Goal: Information Seeking & Learning: Learn about a topic

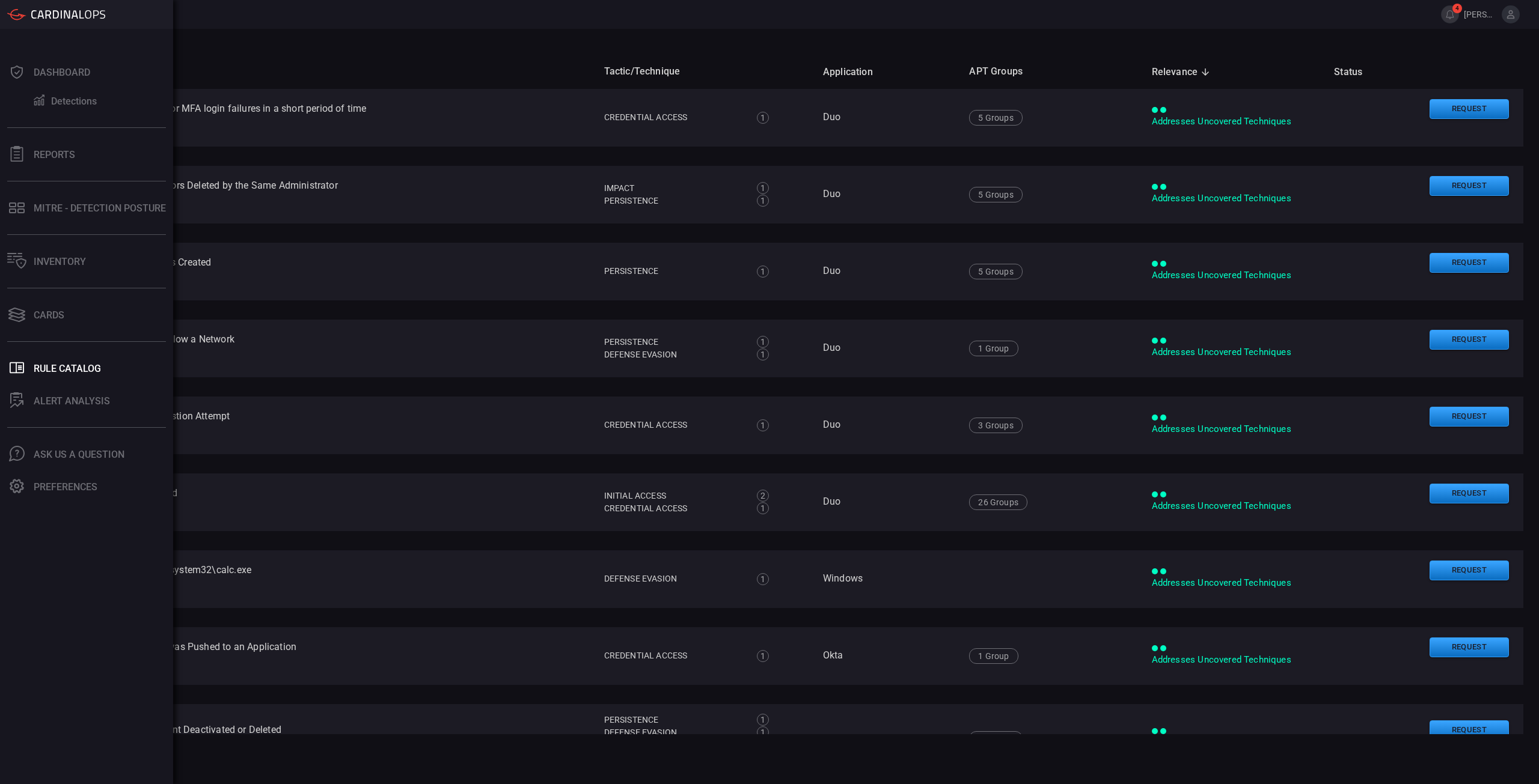
click at [437, 41] on main "All Filters Name Tactic/Technique Application APT Groups Relevance sorted desce…" at bounding box center [769, 406] width 1539 height 755
click at [47, 261] on div "Inventory" at bounding box center [60, 262] width 52 height 12
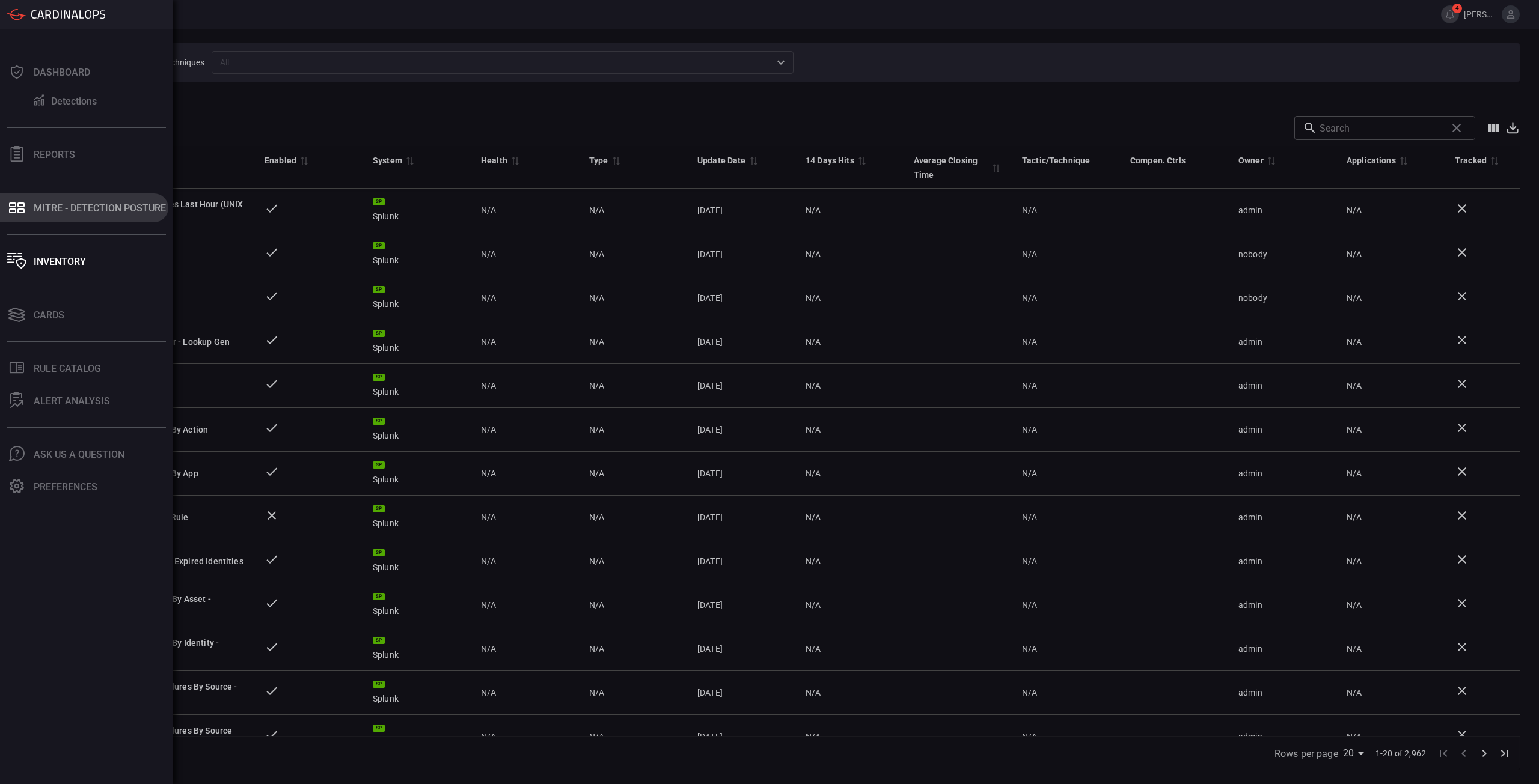
click at [100, 205] on div "MITRE - Detection Posture" at bounding box center [99, 209] width 132 height 12
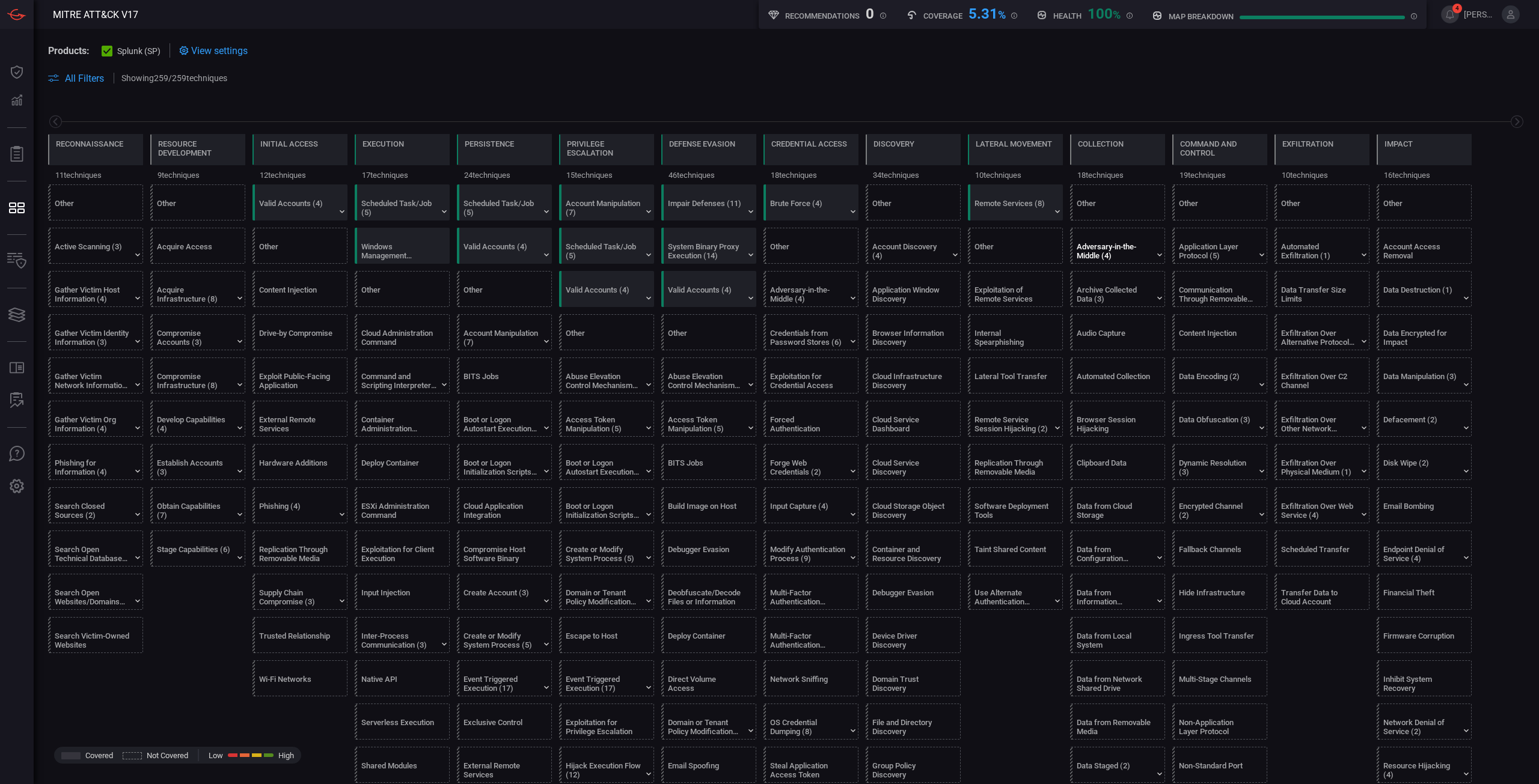
click at [1127, 239] on div at bounding box center [1120, 236] width 87 height 8
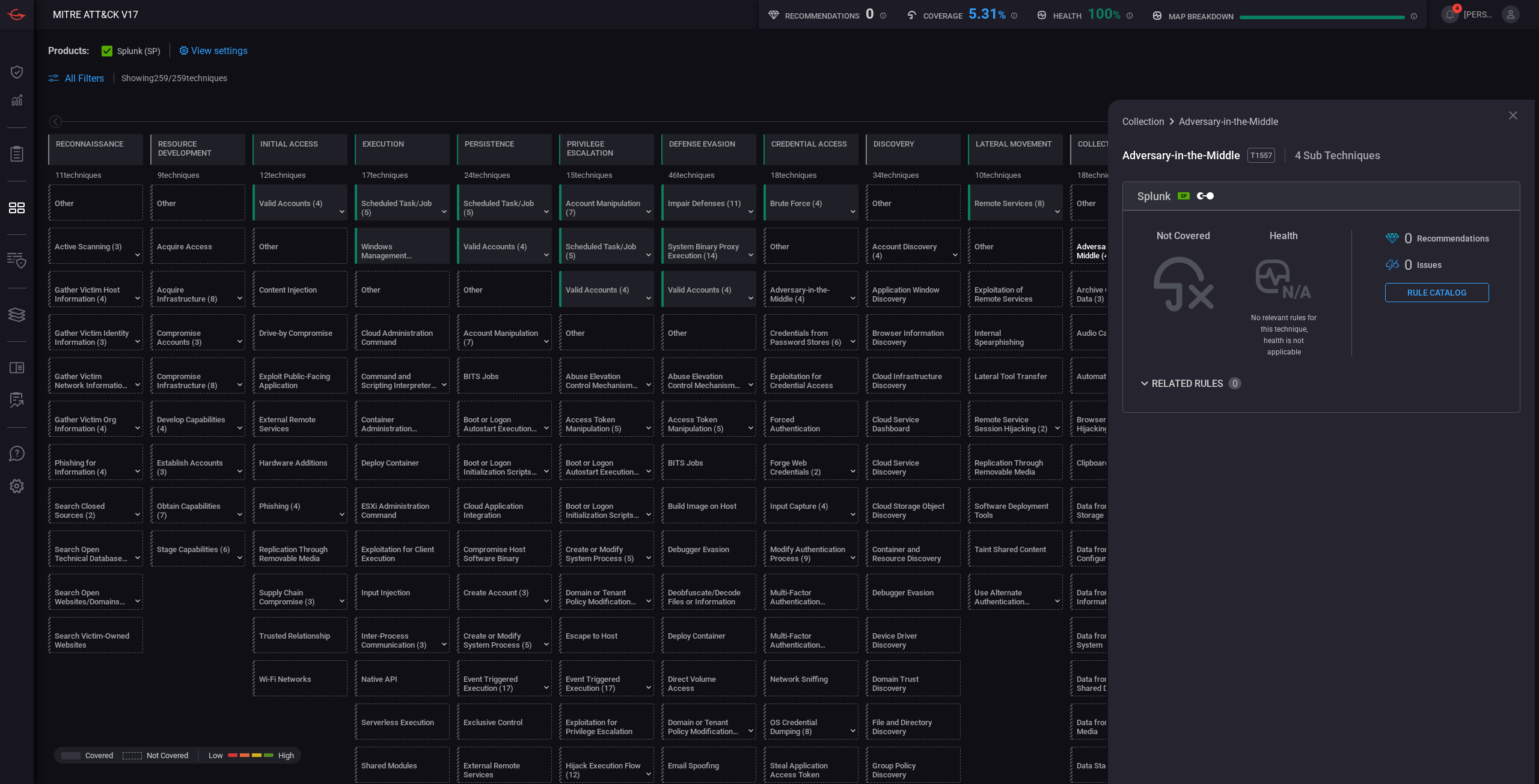
click at [1435, 293] on button "Rule Catalog" at bounding box center [1437, 293] width 104 height 19
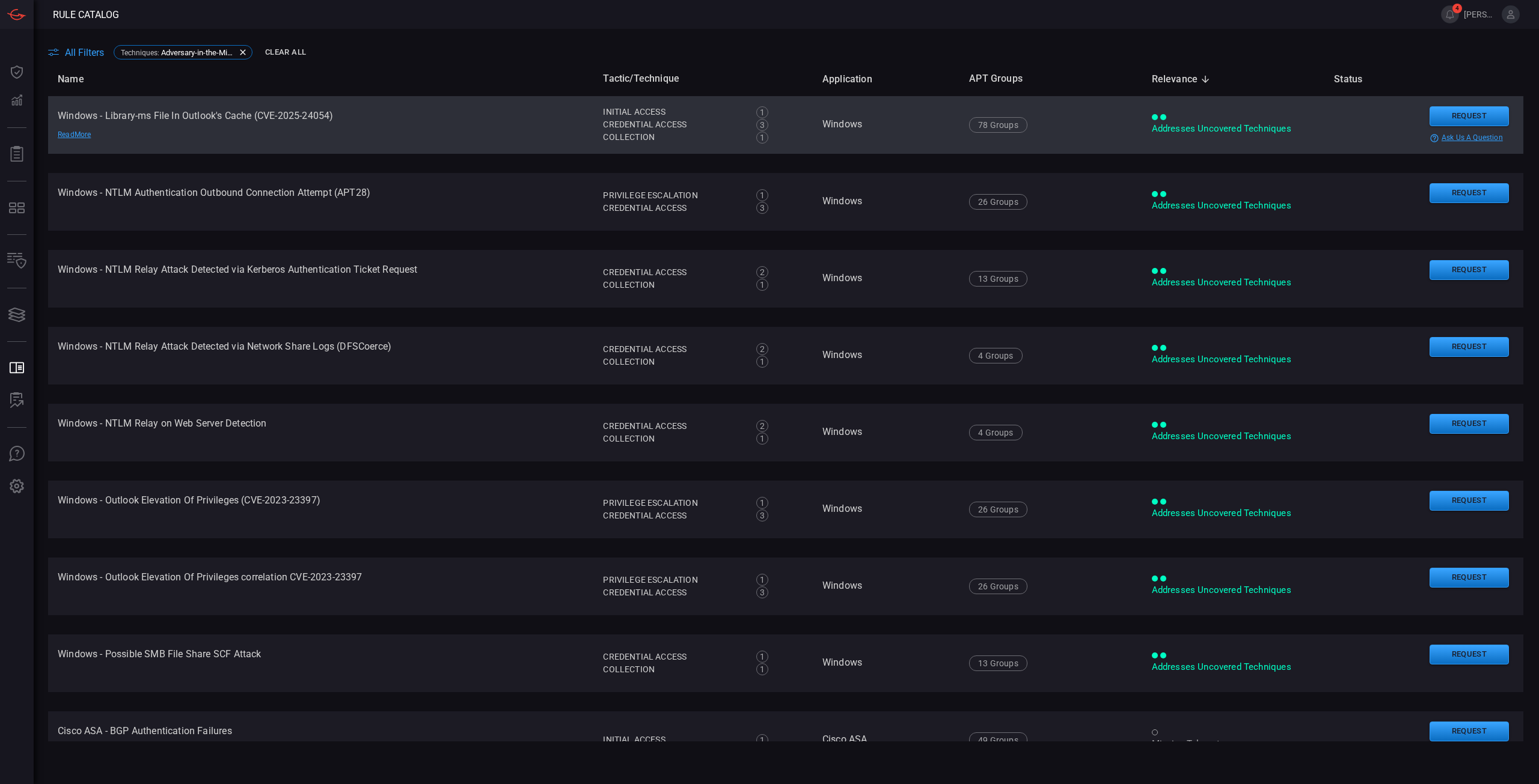
click at [75, 134] on div "Read More" at bounding box center [100, 135] width 84 height 9
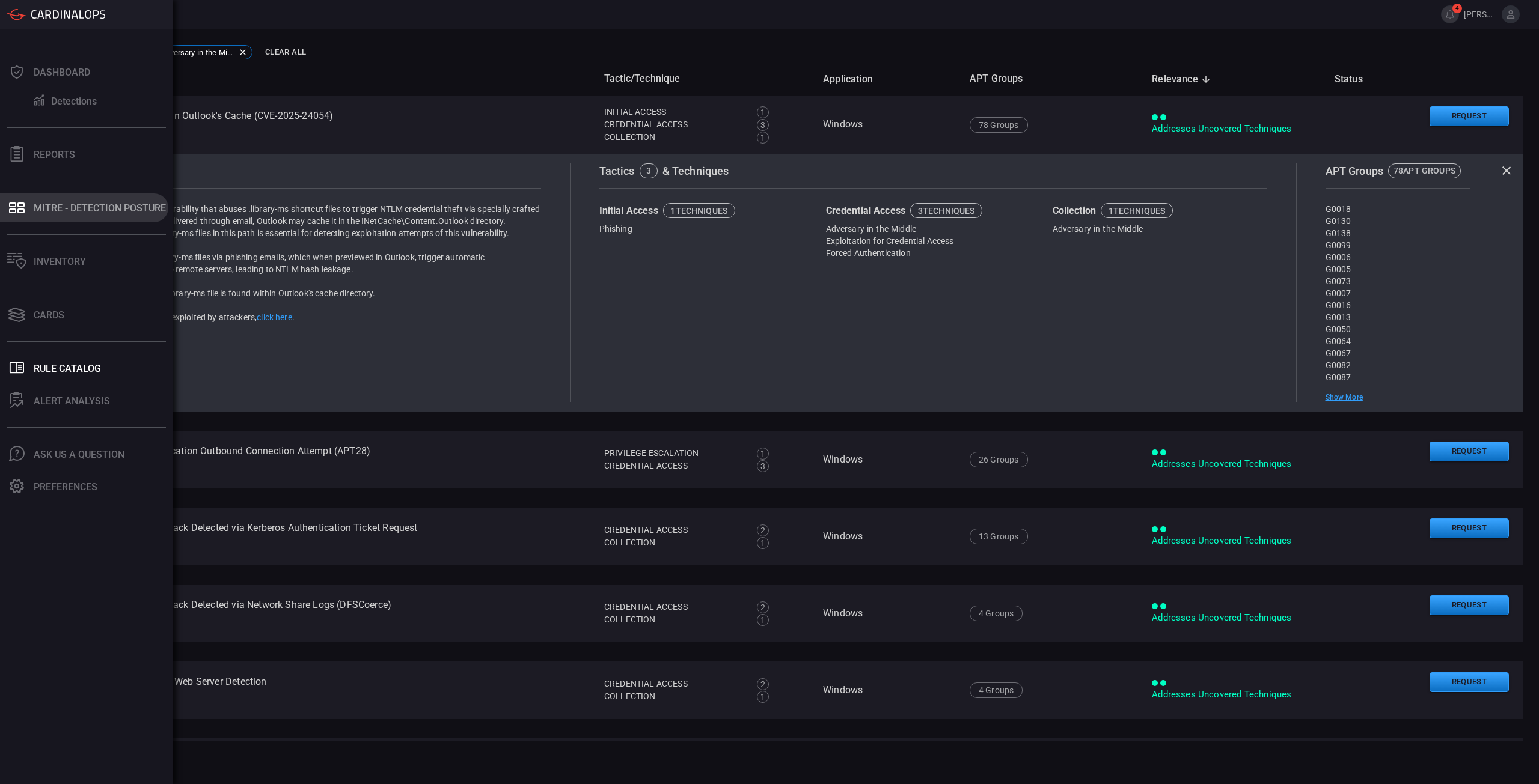
click at [93, 207] on div "MITRE - Detection Posture" at bounding box center [99, 209] width 132 height 12
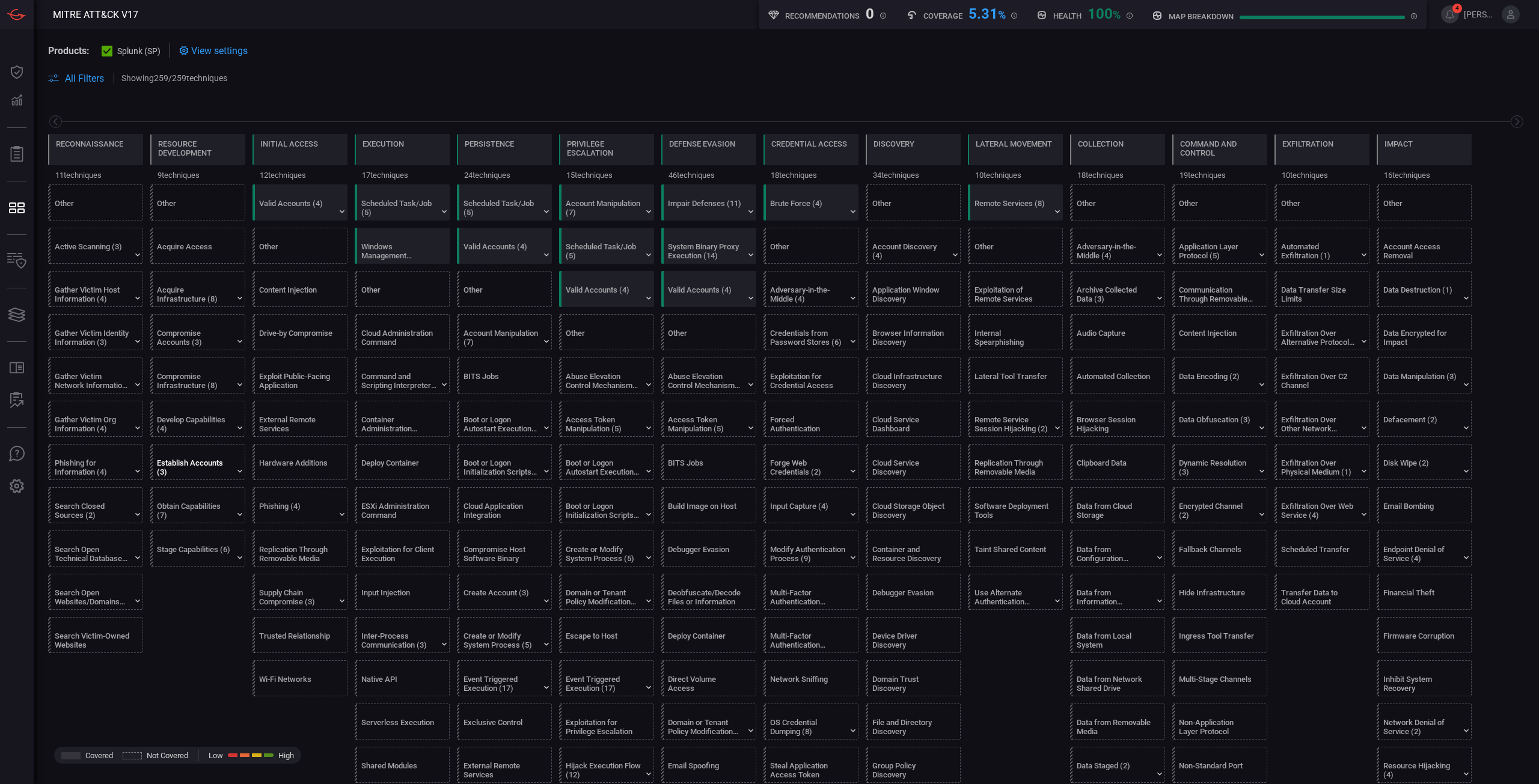
click at [214, 474] on div "Establish Accounts (3)" at bounding box center [194, 467] width 75 height 18
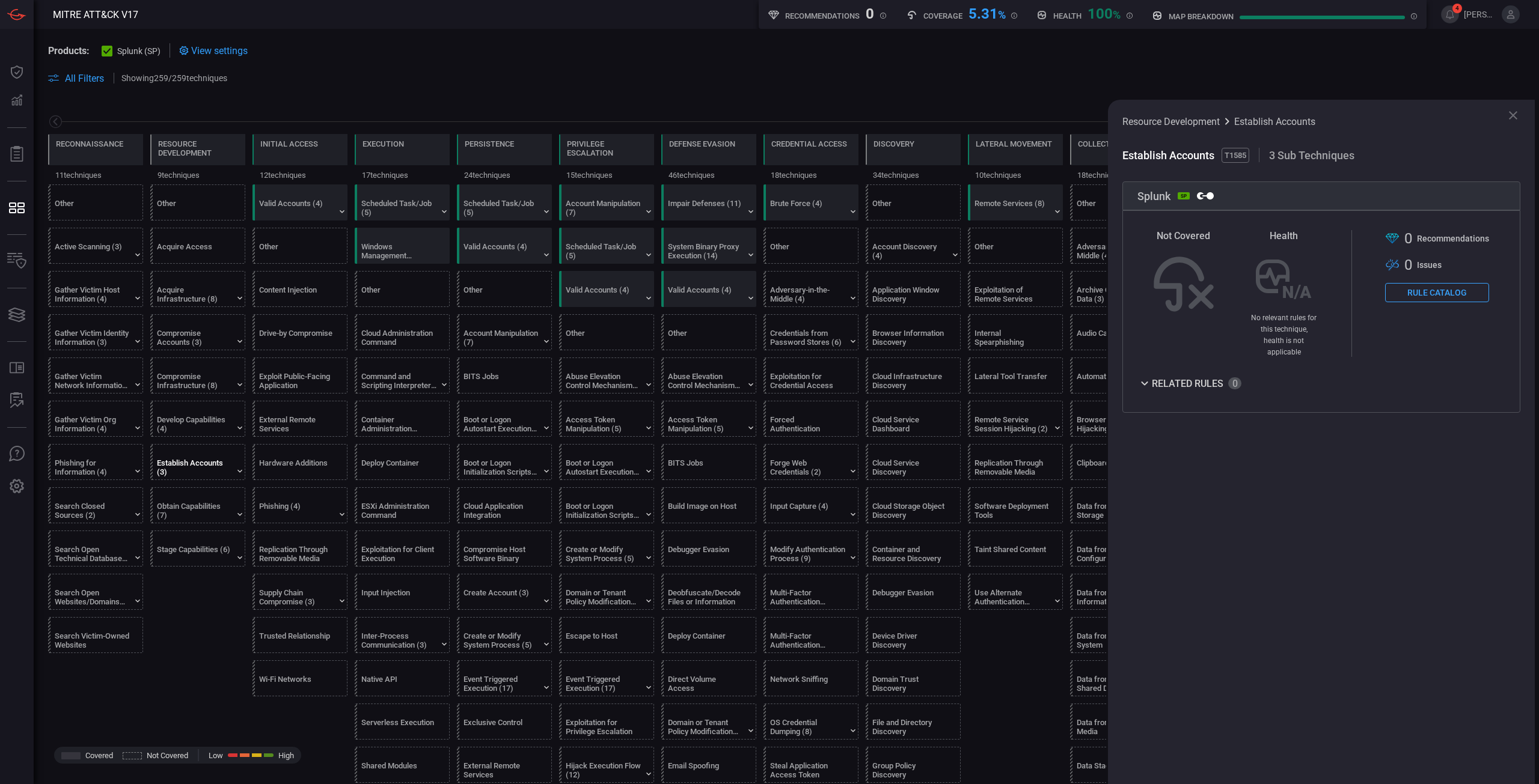
click at [1438, 293] on button "Rule Catalog" at bounding box center [1437, 293] width 104 height 19
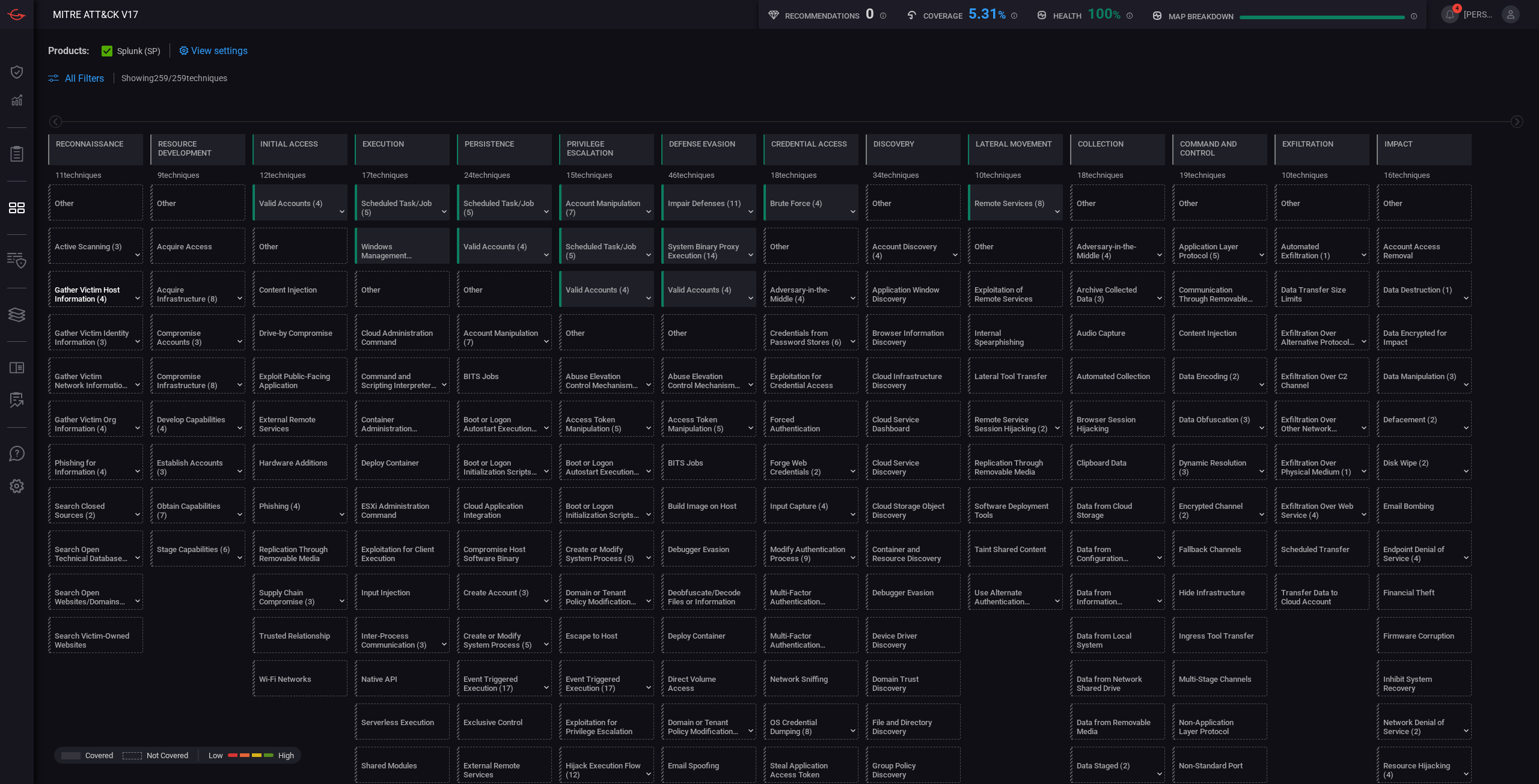
click at [114, 299] on div "Gather Victim Host Information (4)" at bounding box center [92, 294] width 75 height 18
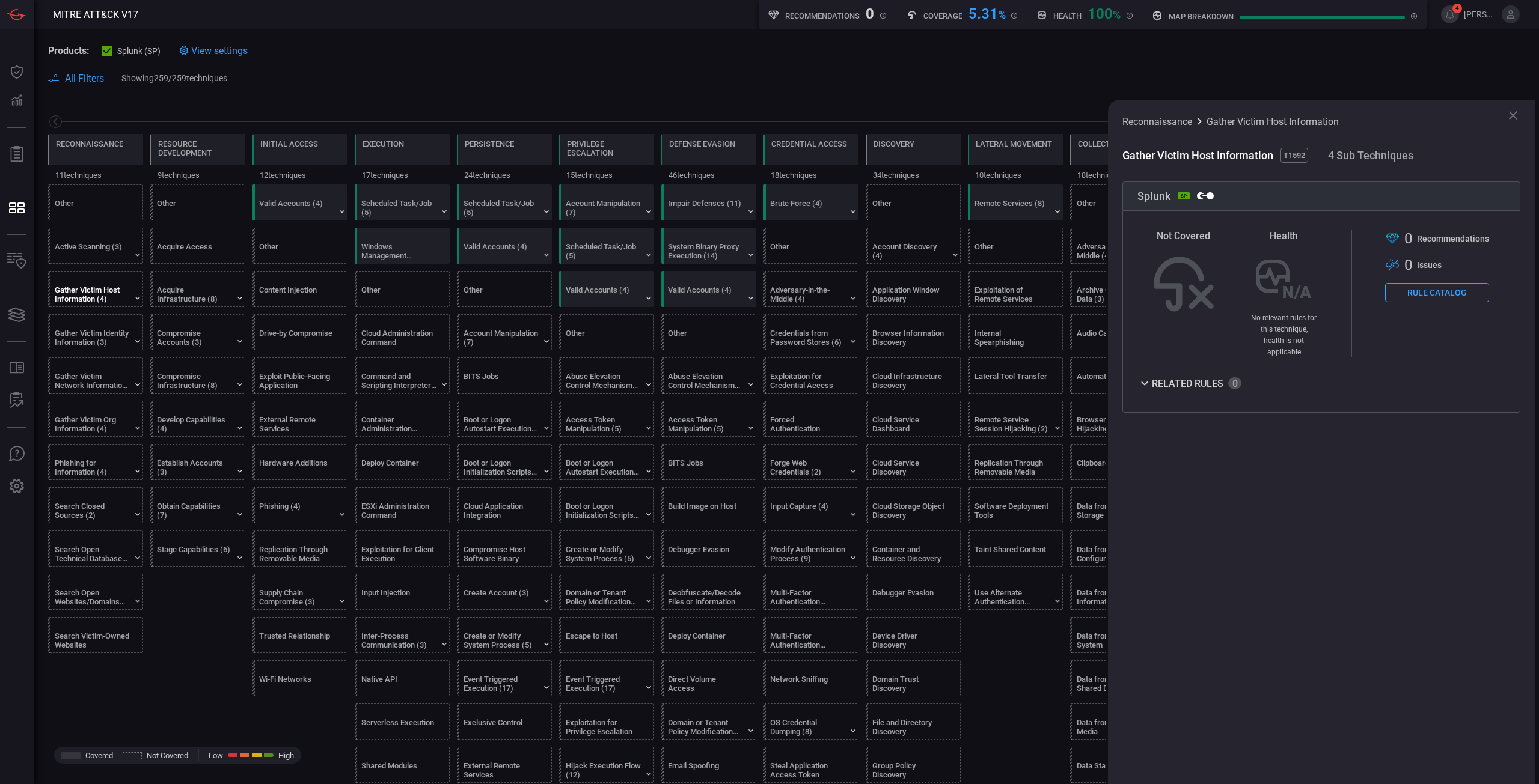
click at [1486, 288] on button "Rule Catalog" at bounding box center [1437, 293] width 104 height 19
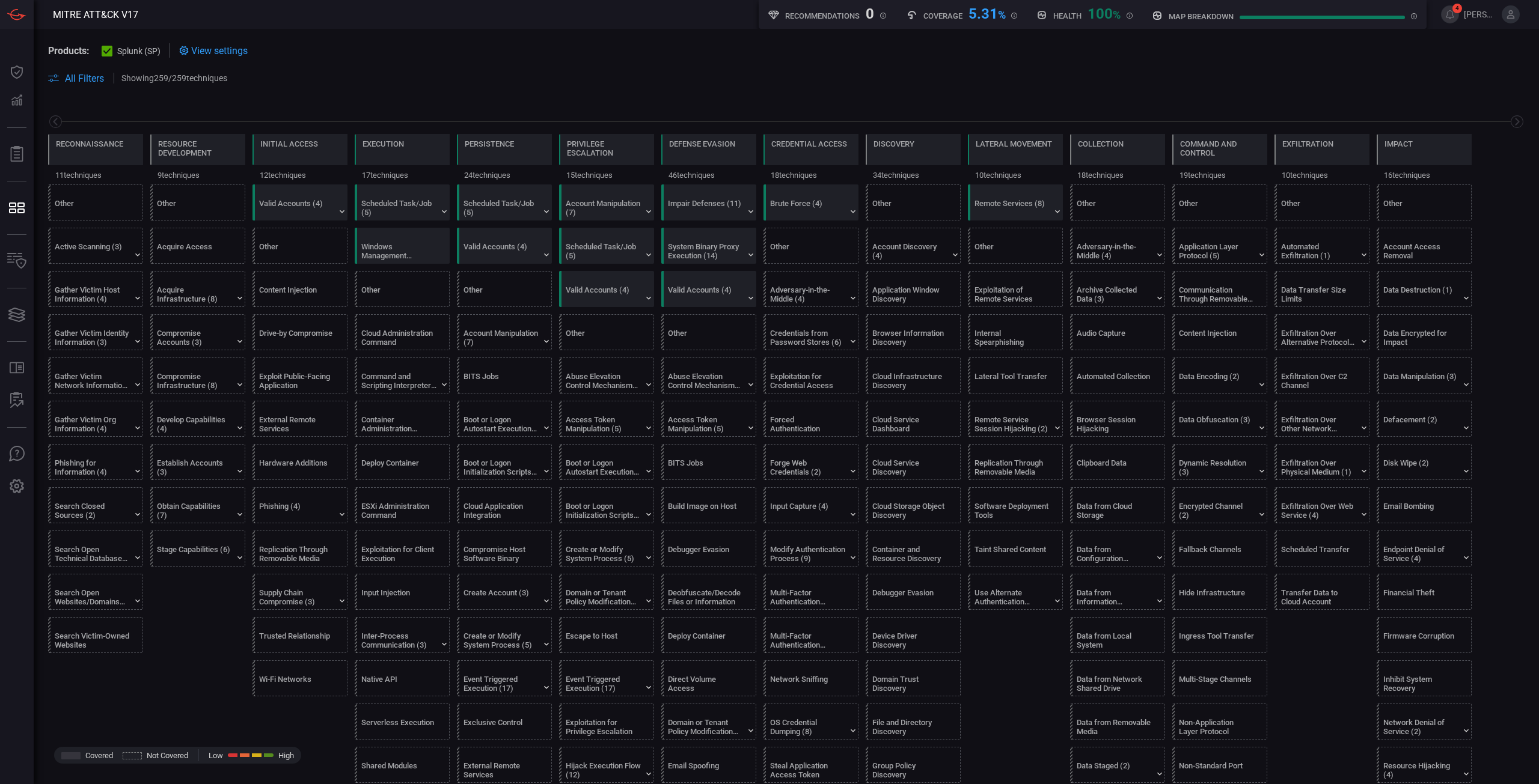
scroll to position [300, 0]
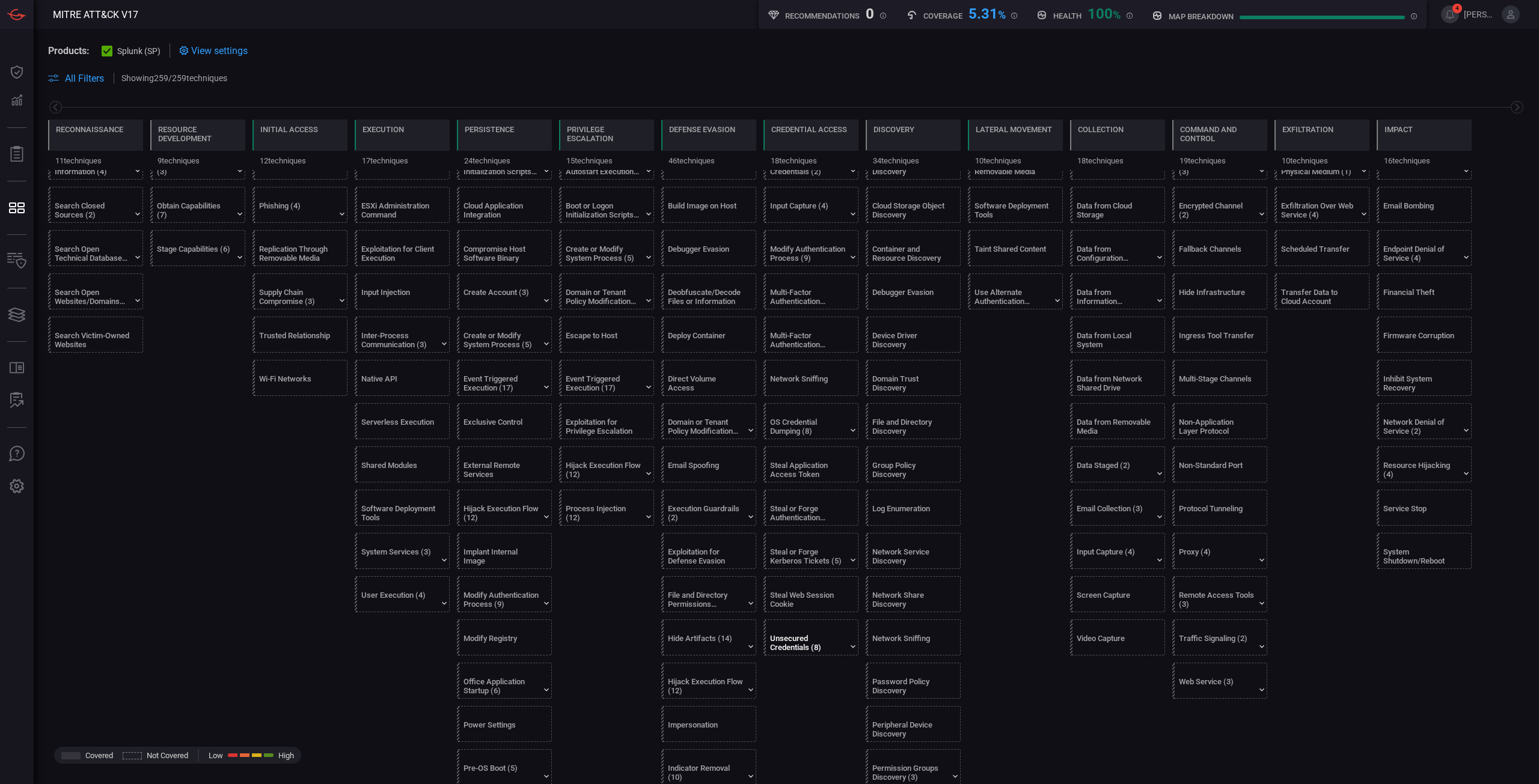
click at [805, 645] on div "Unsecured Credentials (8)" at bounding box center [807, 643] width 75 height 18
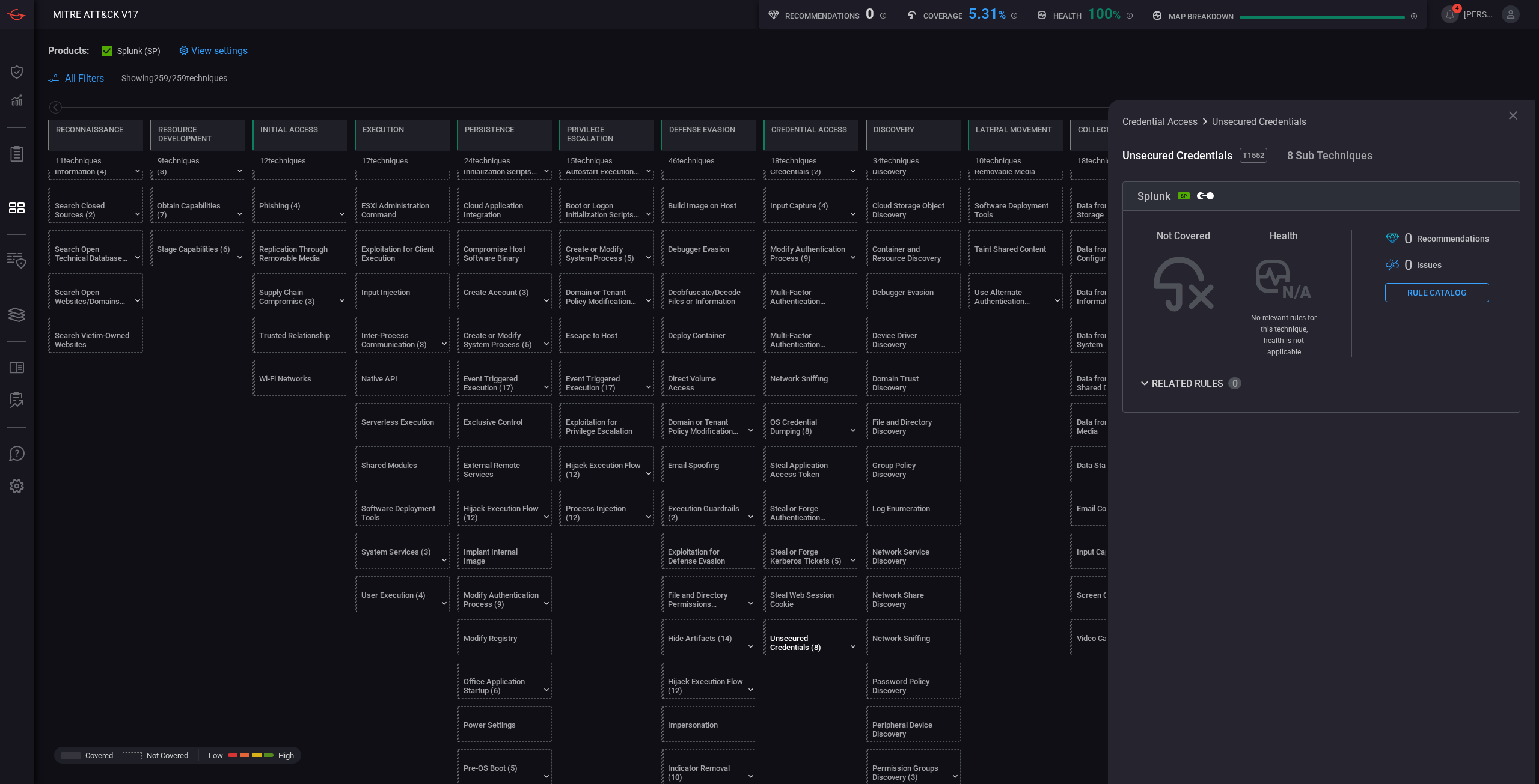
click at [1446, 299] on button "Rule Catalog" at bounding box center [1437, 293] width 104 height 19
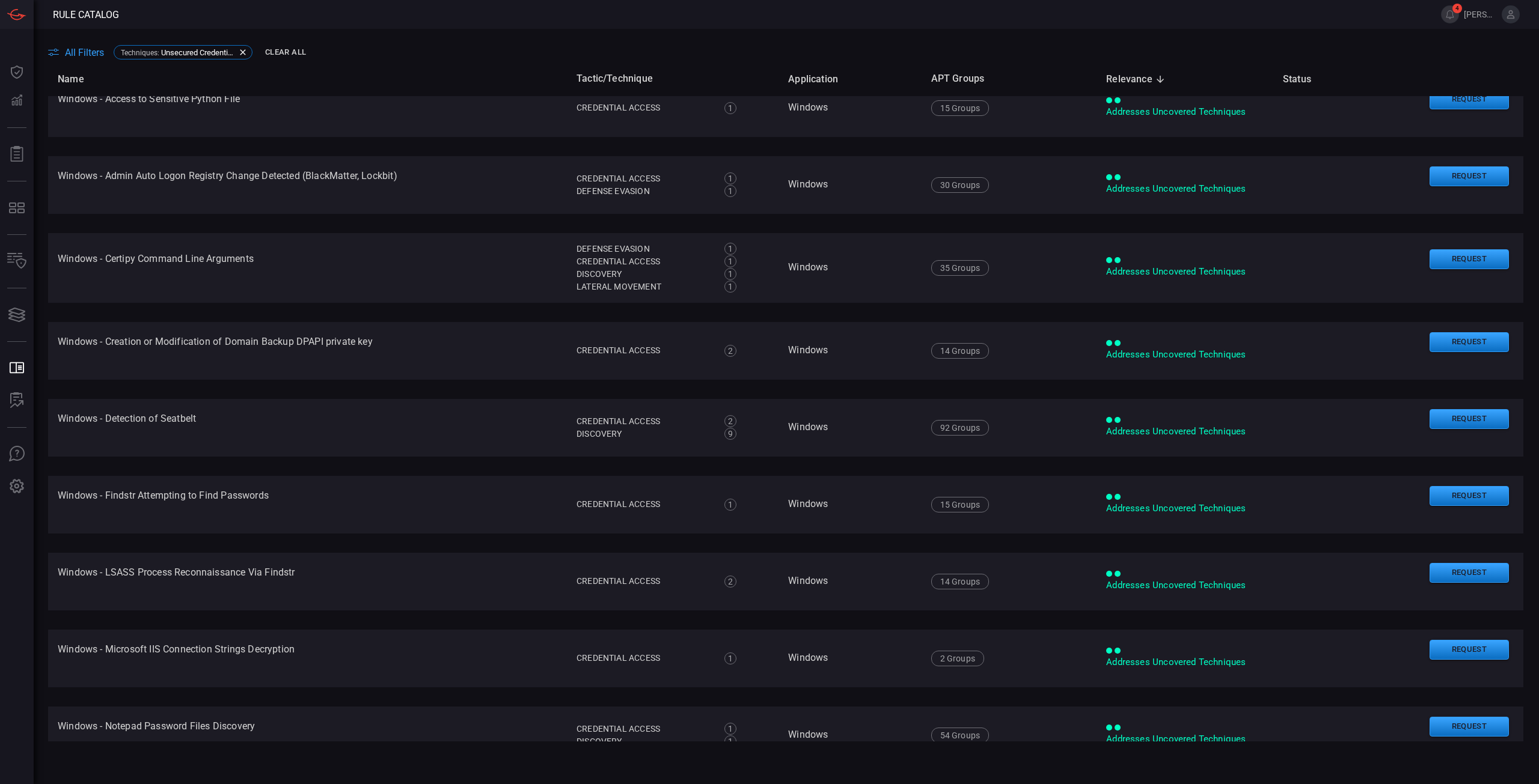
scroll to position [661, 0]
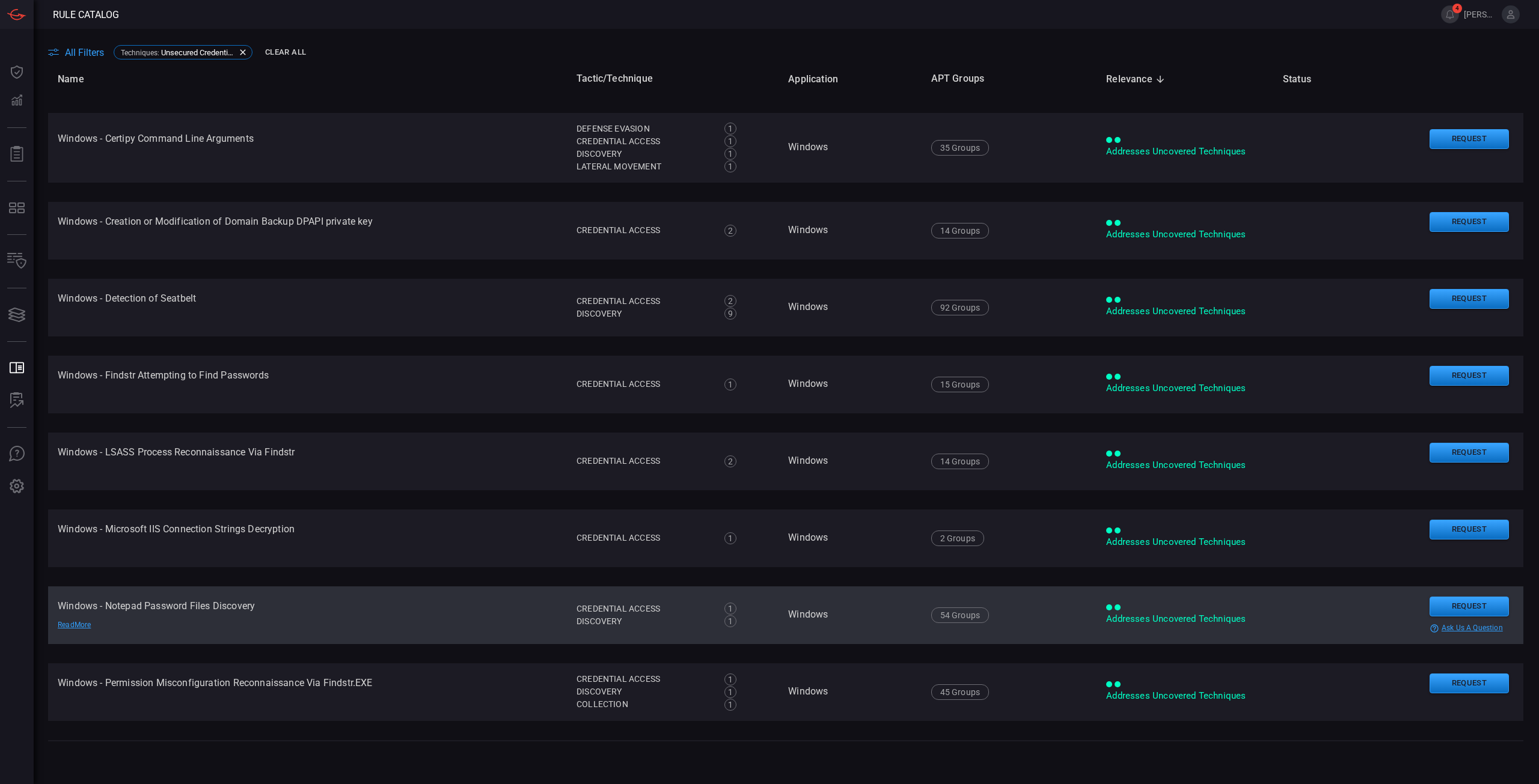
click at [75, 626] on div "Read More" at bounding box center [100, 625] width 84 height 9
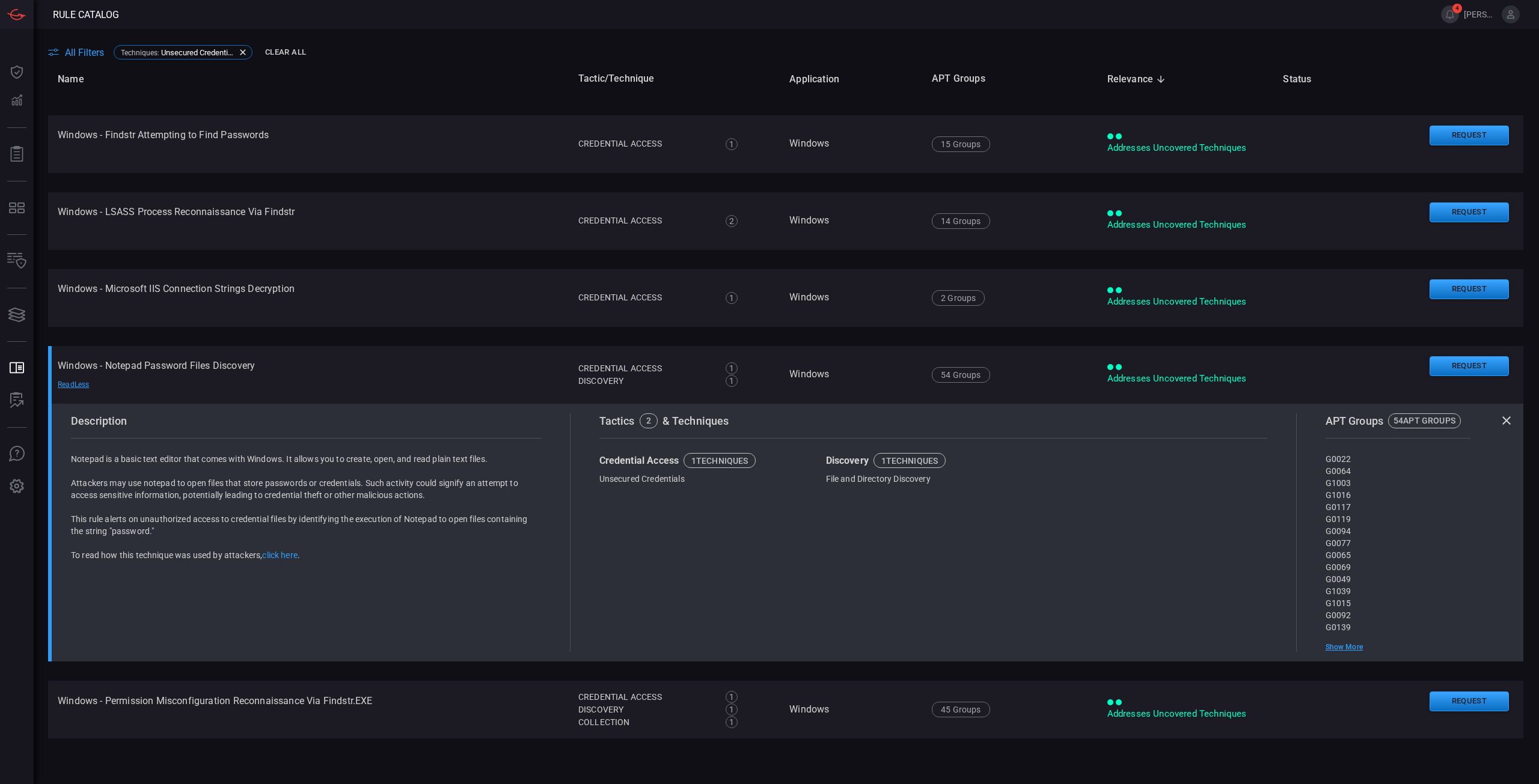
scroll to position [1142, 0]
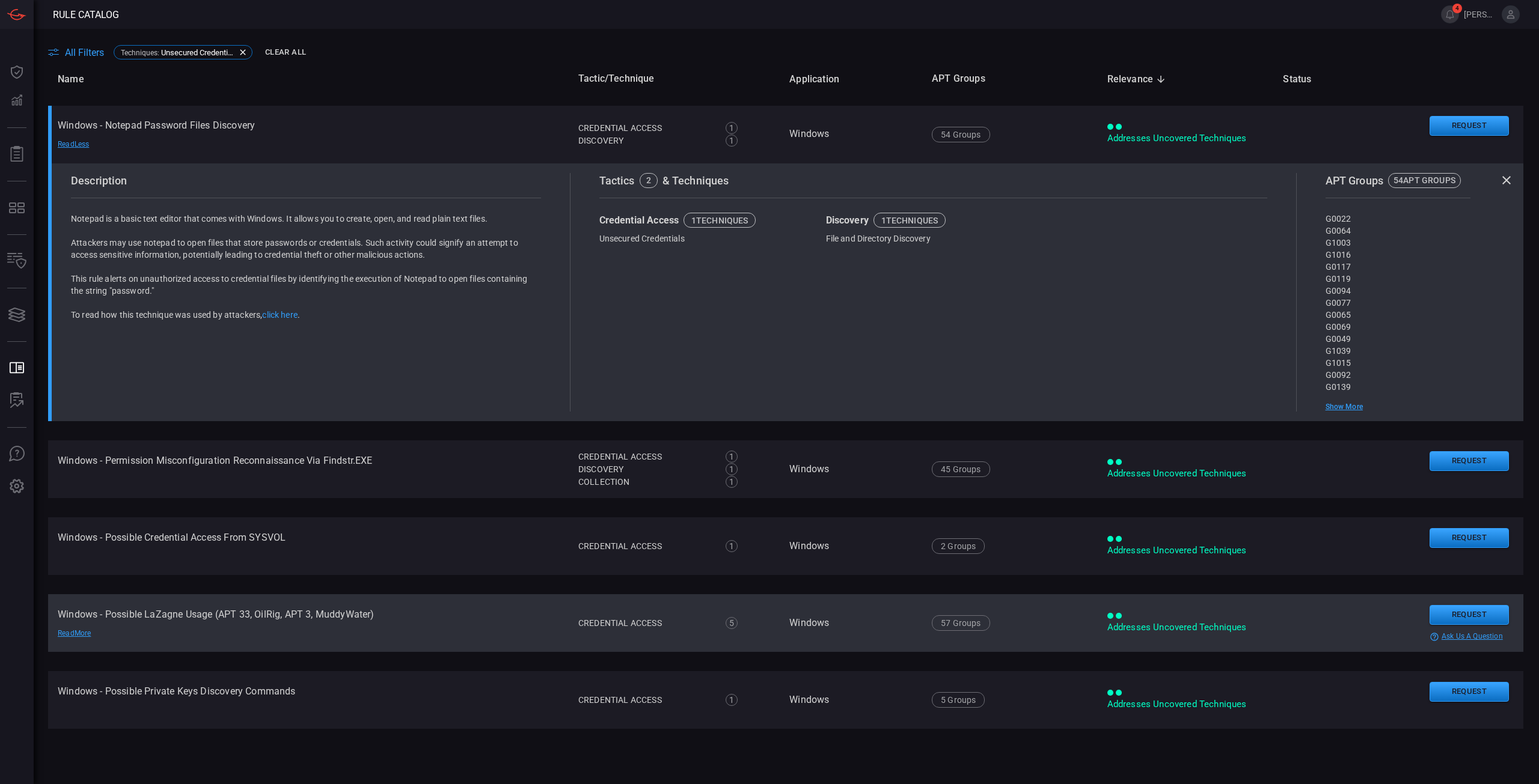
click at [169, 627] on td "Windows - Possible LaZagne Usage (APT 33, OilRig, APT 3, MuddyWater) Read More" at bounding box center [308, 623] width 521 height 58
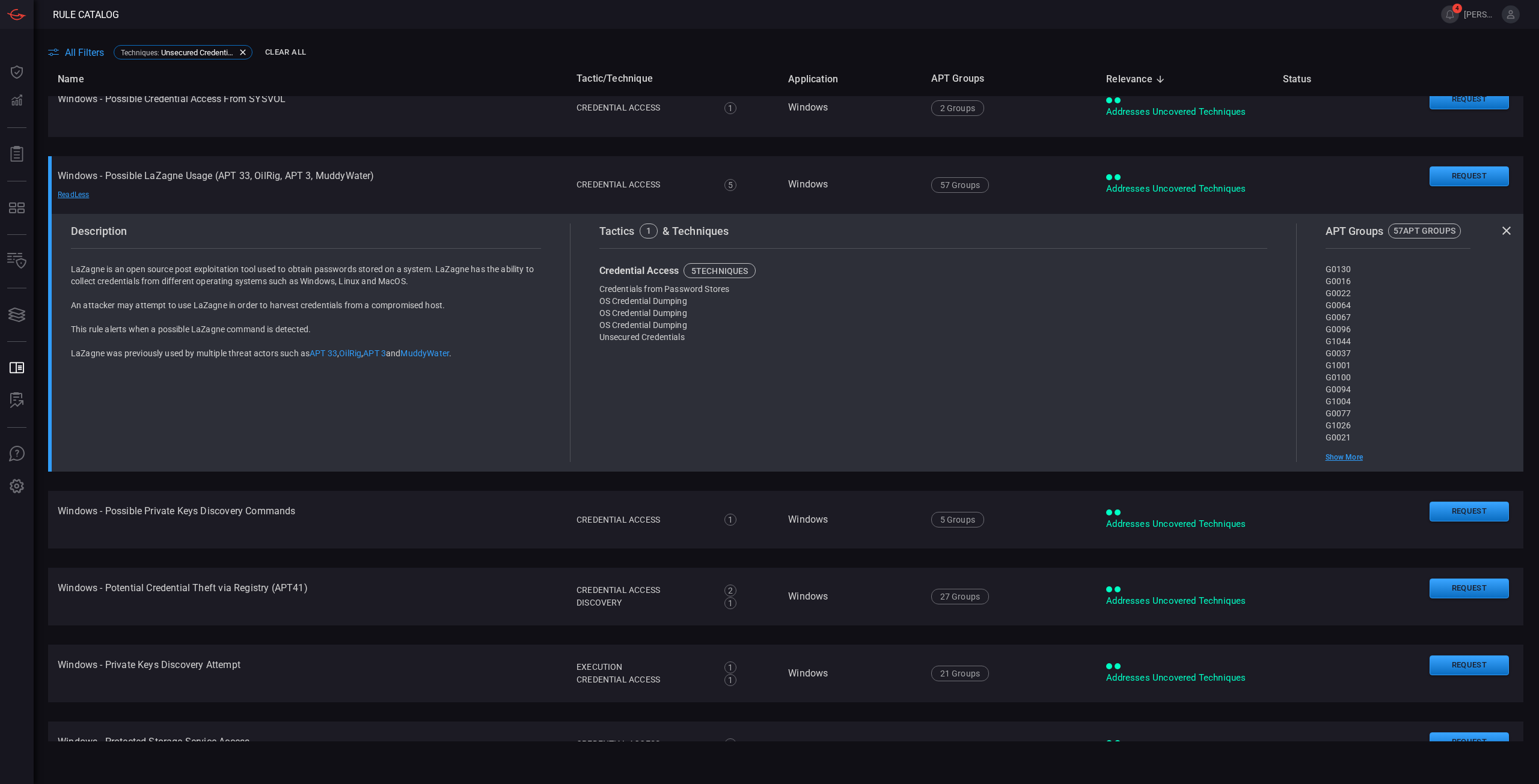
scroll to position [1382, 0]
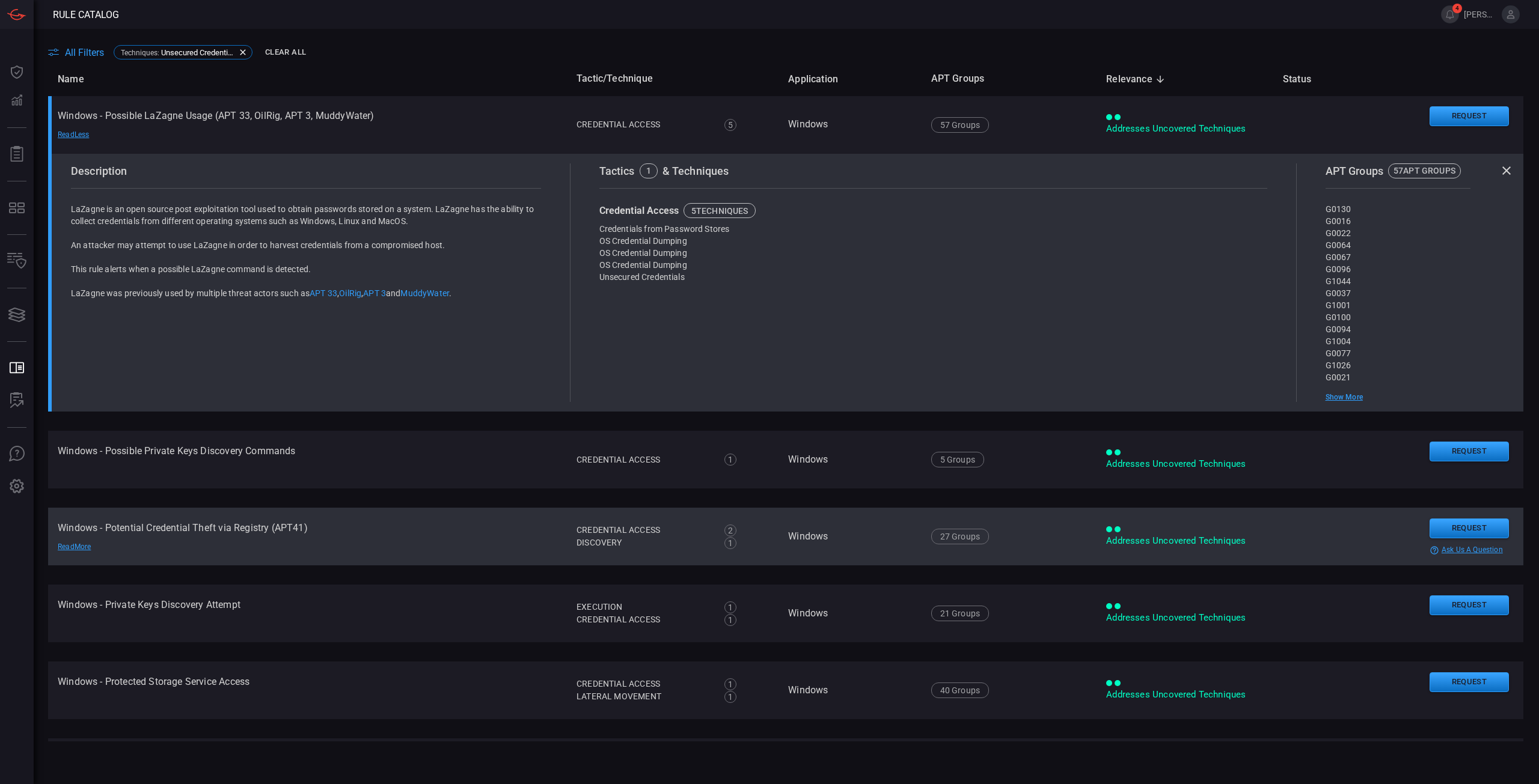
click at [187, 554] on td "Windows - Potential Credential Theft via Registry (APT41) Read More" at bounding box center [307, 537] width 519 height 58
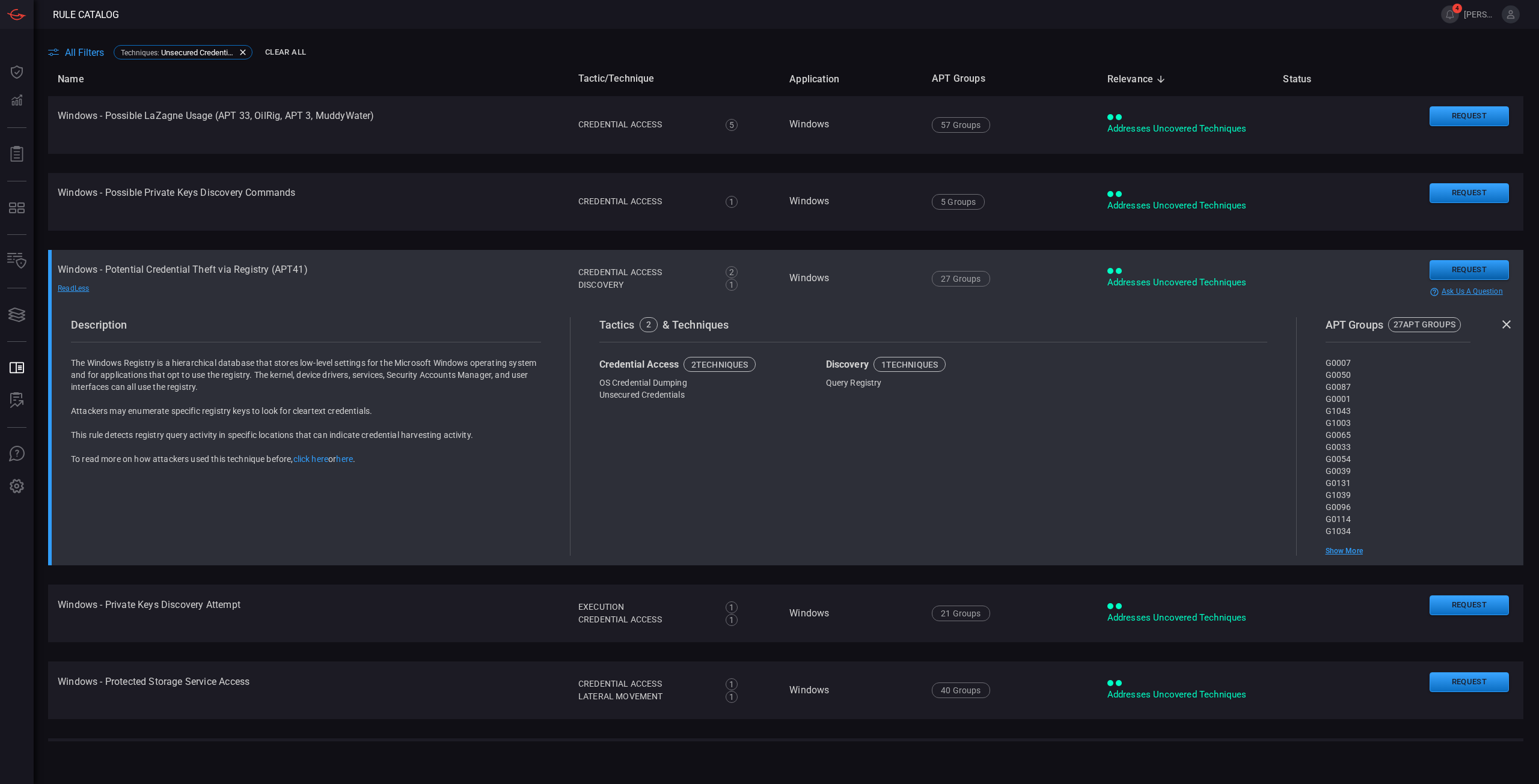
click at [1451, 273] on button "Request" at bounding box center [1469, 270] width 79 height 20
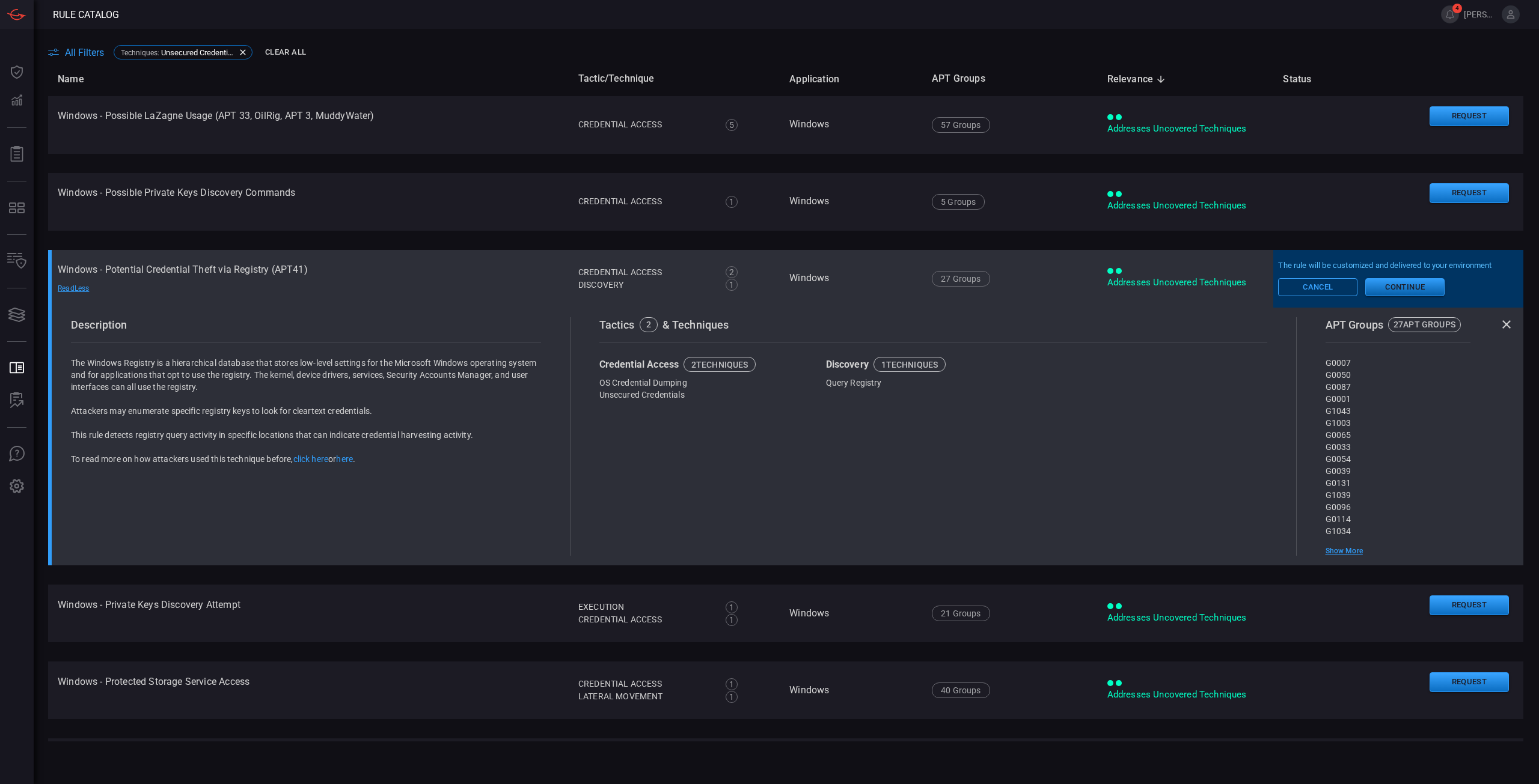
click at [1401, 289] on button "Continue" at bounding box center [1405, 287] width 79 height 18
